Goal: Check status

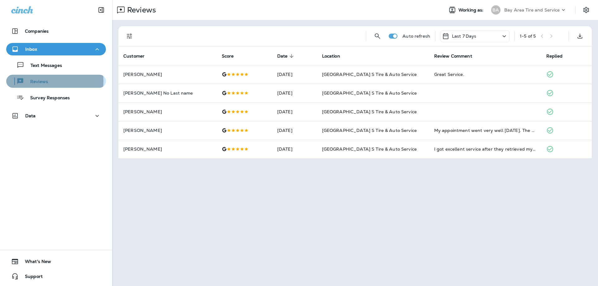
click at [37, 81] on p "Reviews" at bounding box center [36, 82] width 24 height 6
